Goal: Find specific page/section: Find specific page/section

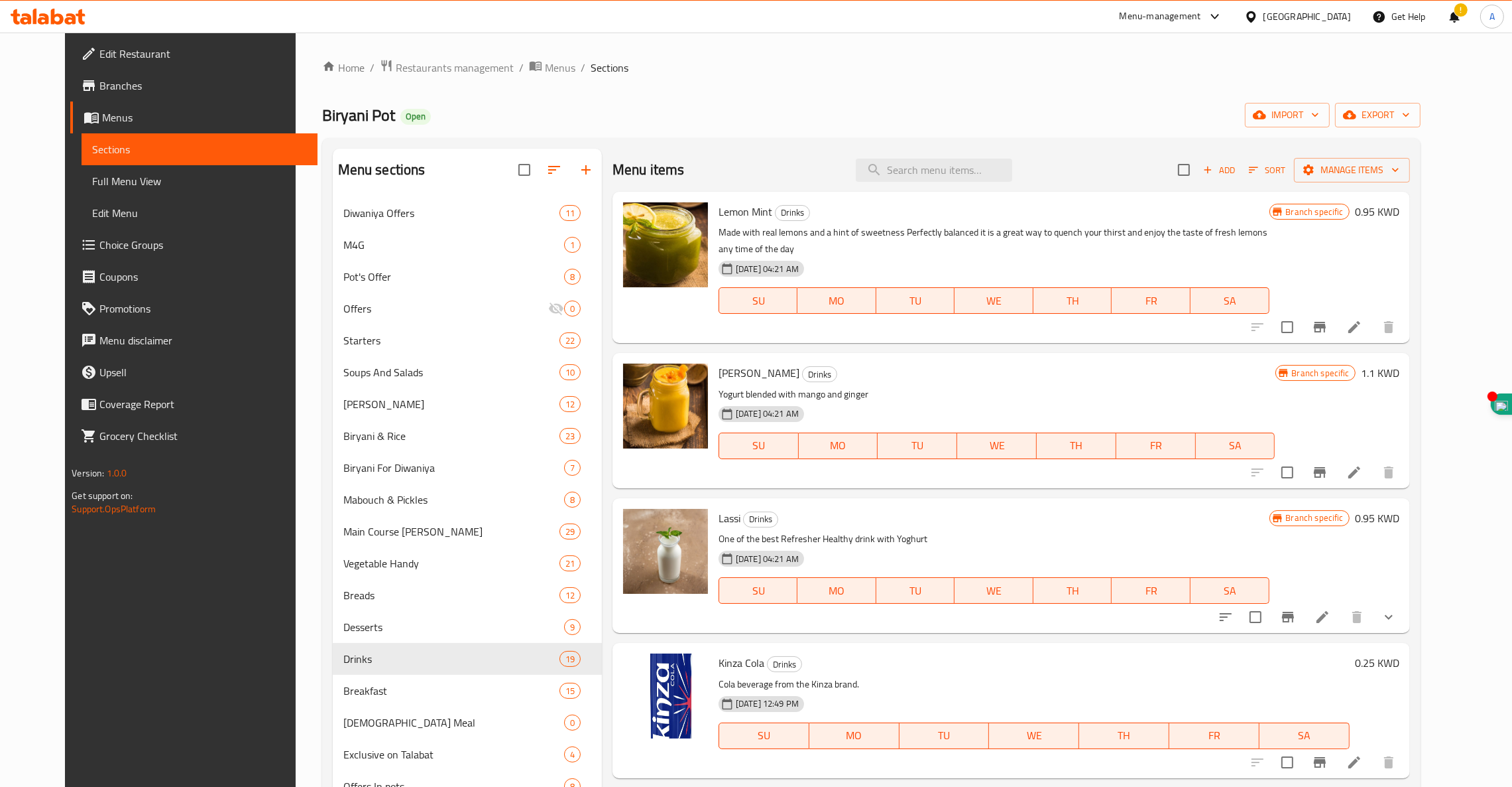
click at [55, 25] on div at bounding box center [48, 17] width 96 height 27
click at [46, 12] on icon at bounding box center [48, 17] width 75 height 16
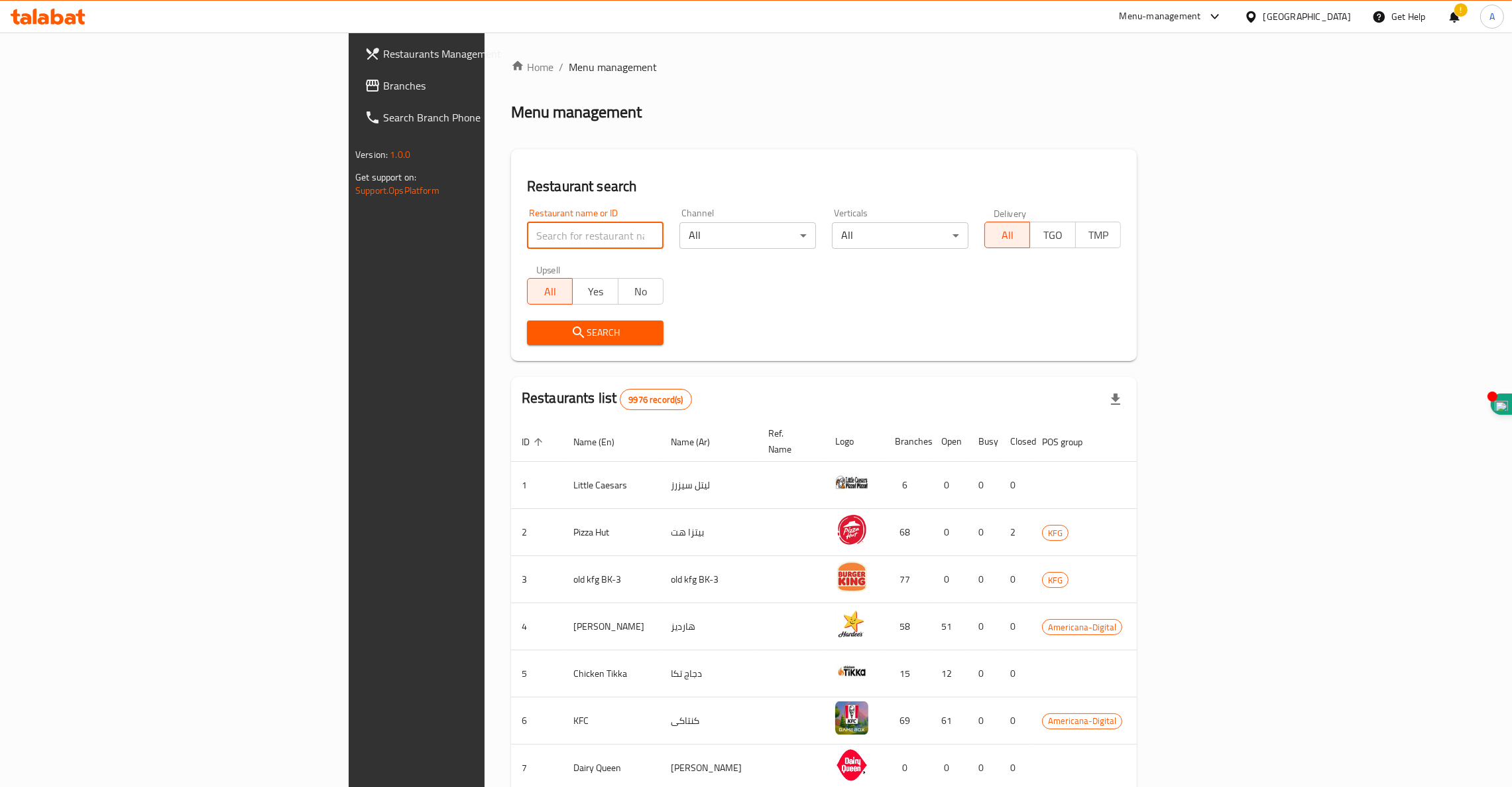
click at [527, 238] on input "search" at bounding box center [596, 235] width 137 height 27
type input "d"
click at [67, 13] on icon at bounding box center [48, 17] width 75 height 16
